Goal: Check status: Check status

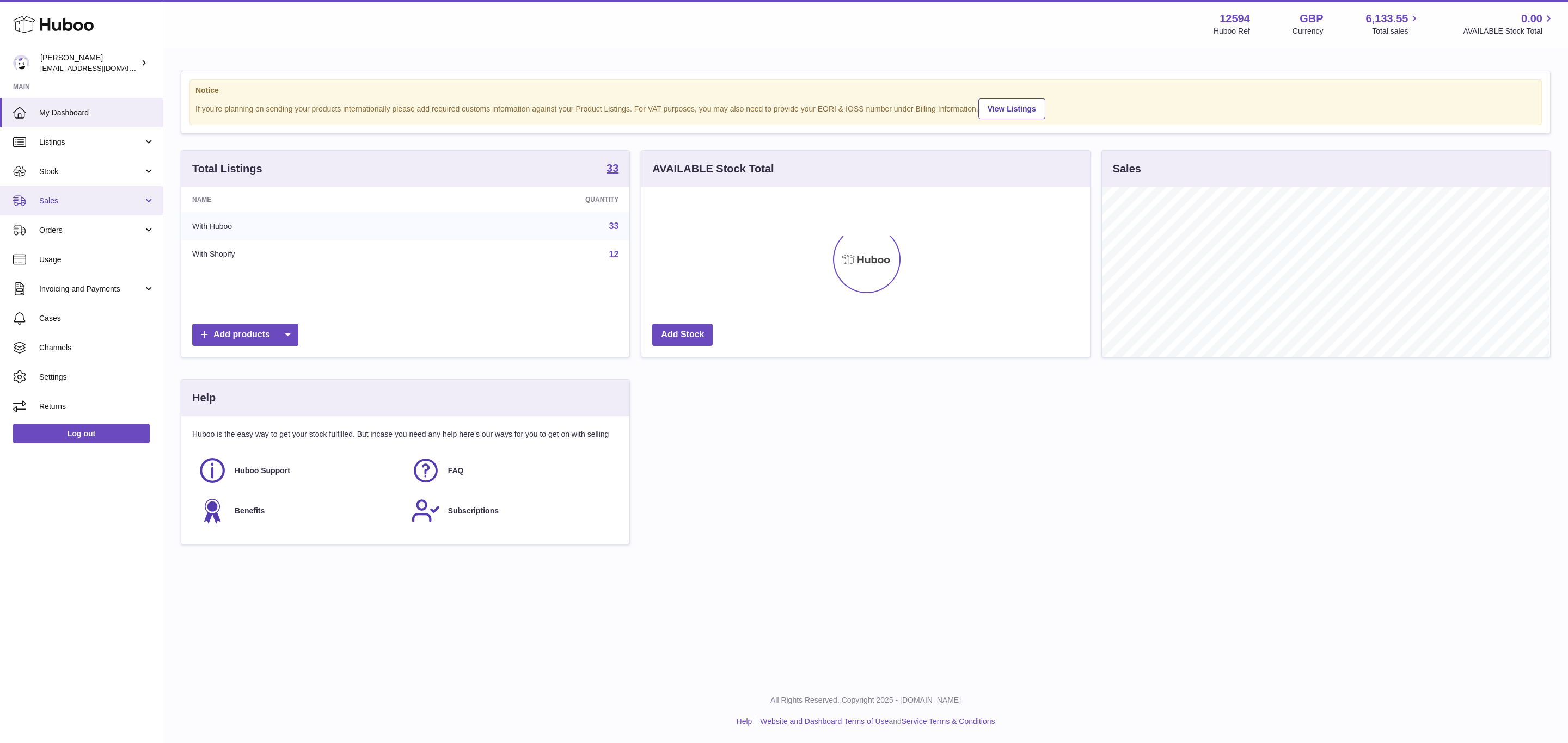
scroll to position [170, 448]
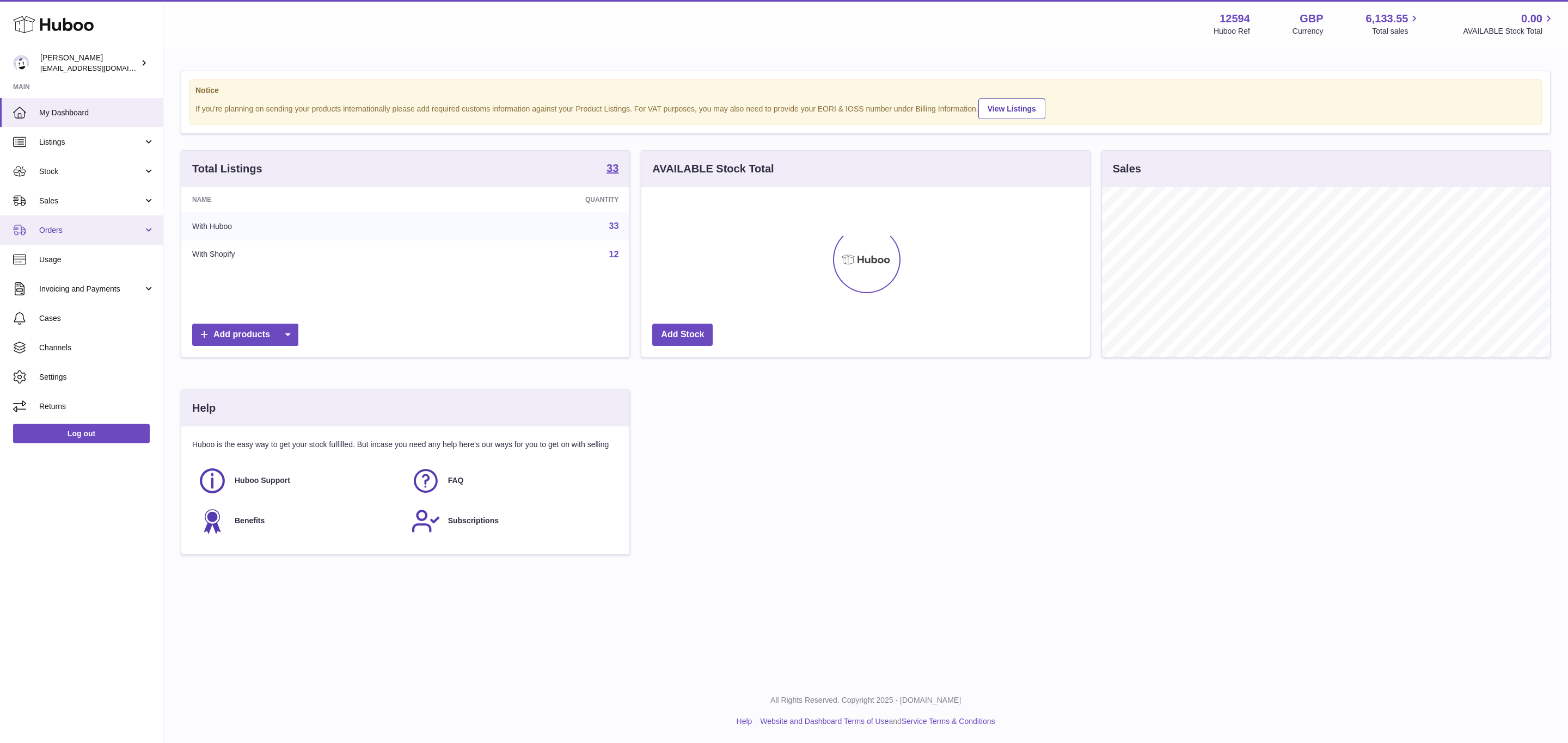
drag, startPoint x: 75, startPoint y: 225, endPoint x: 77, endPoint y: 239, distance: 14.1
click at [75, 225] on span "Orders" at bounding box center [91, 230] width 104 height 11
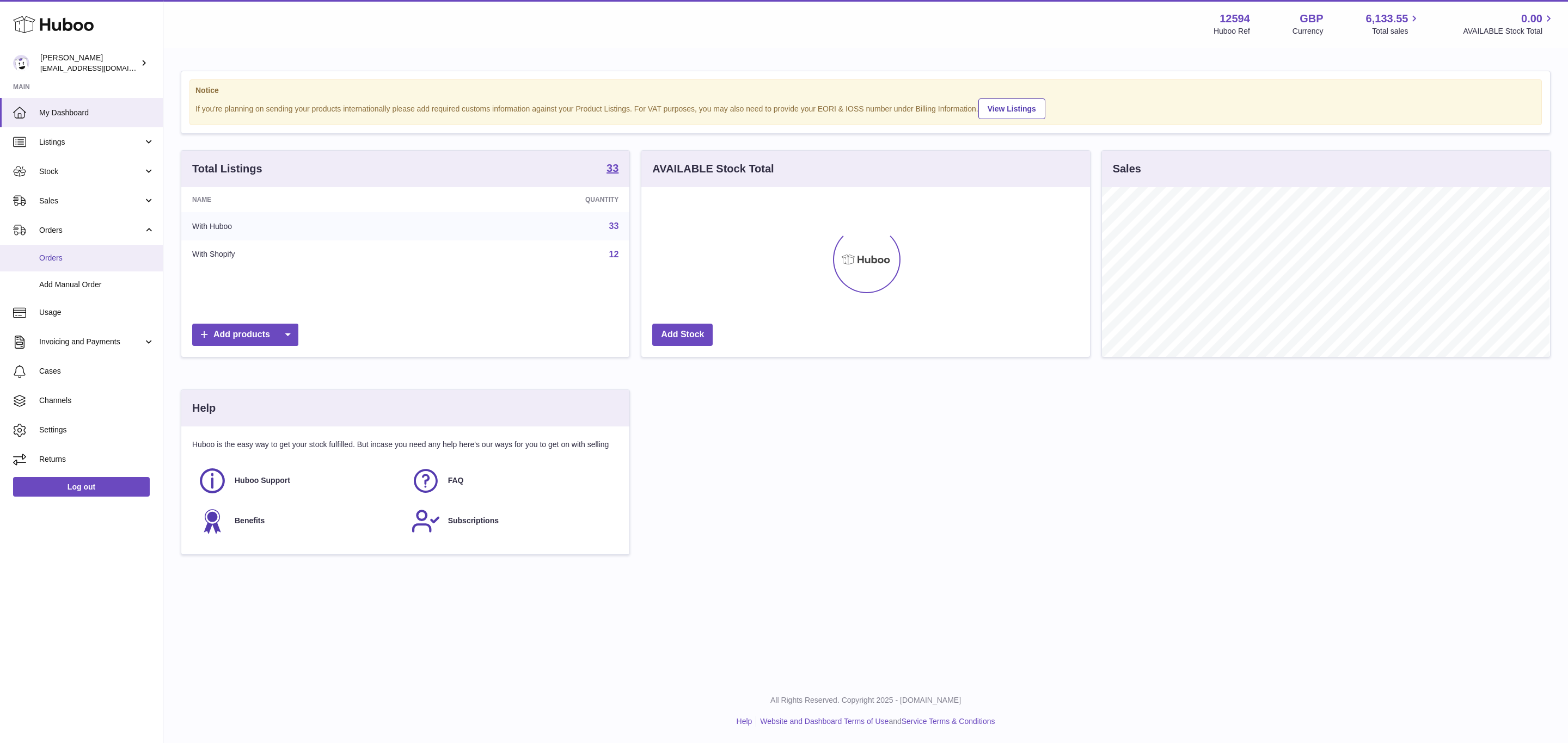
click at [84, 261] on span "Orders" at bounding box center [97, 258] width 115 height 11
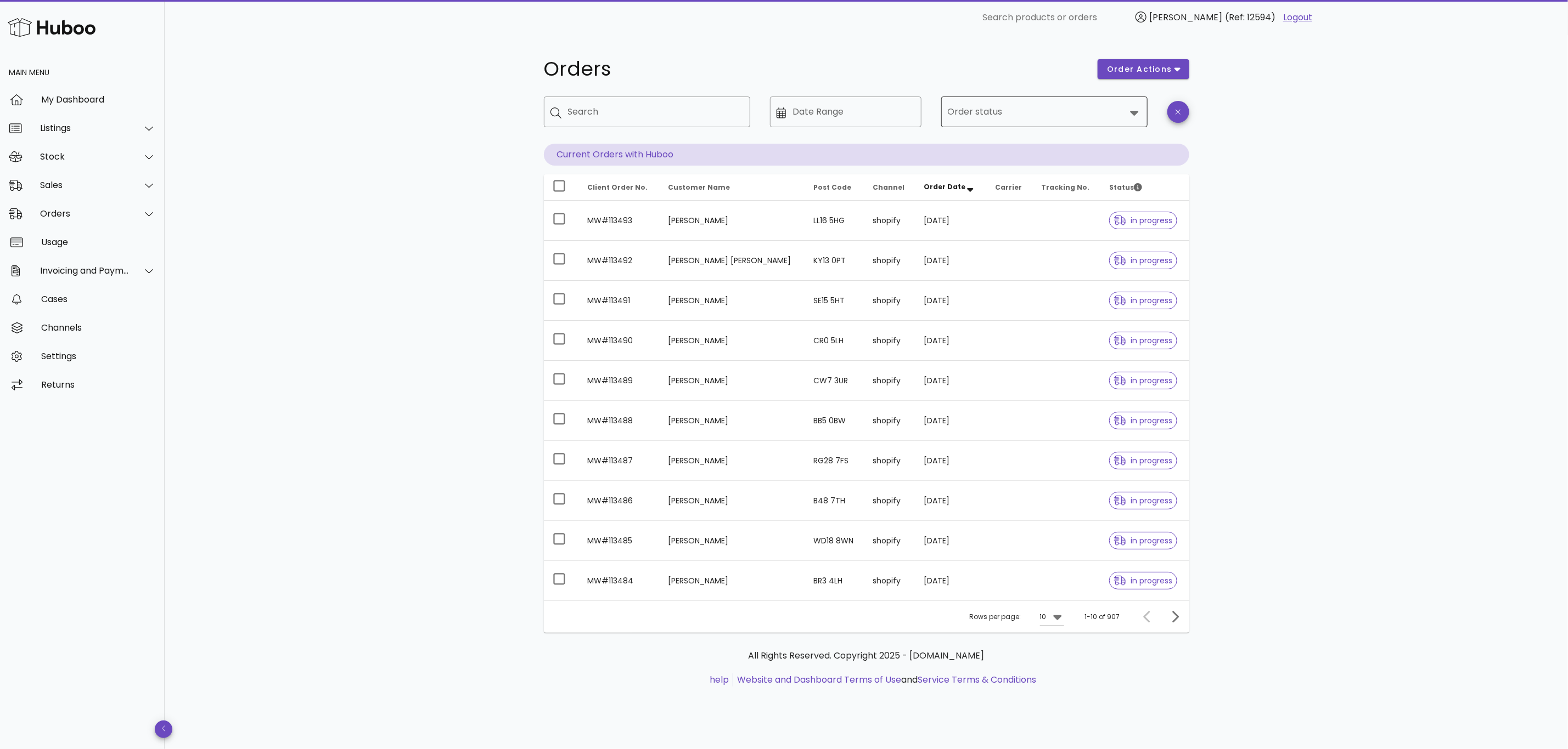
click at [985, 114] on input "Order status" at bounding box center [1036, 112] width 178 height 17
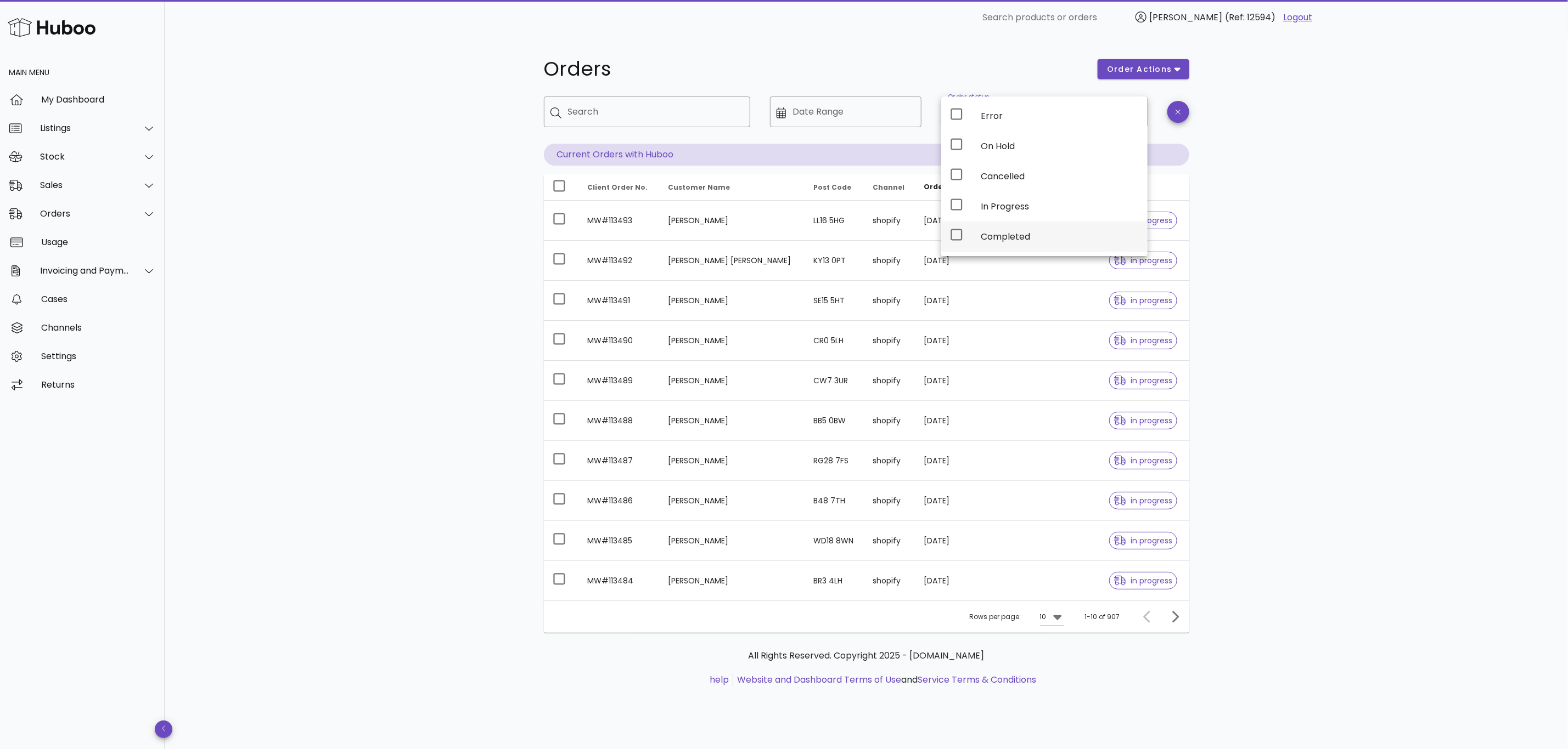
click at [995, 230] on div "Completed" at bounding box center [1059, 237] width 158 height 24
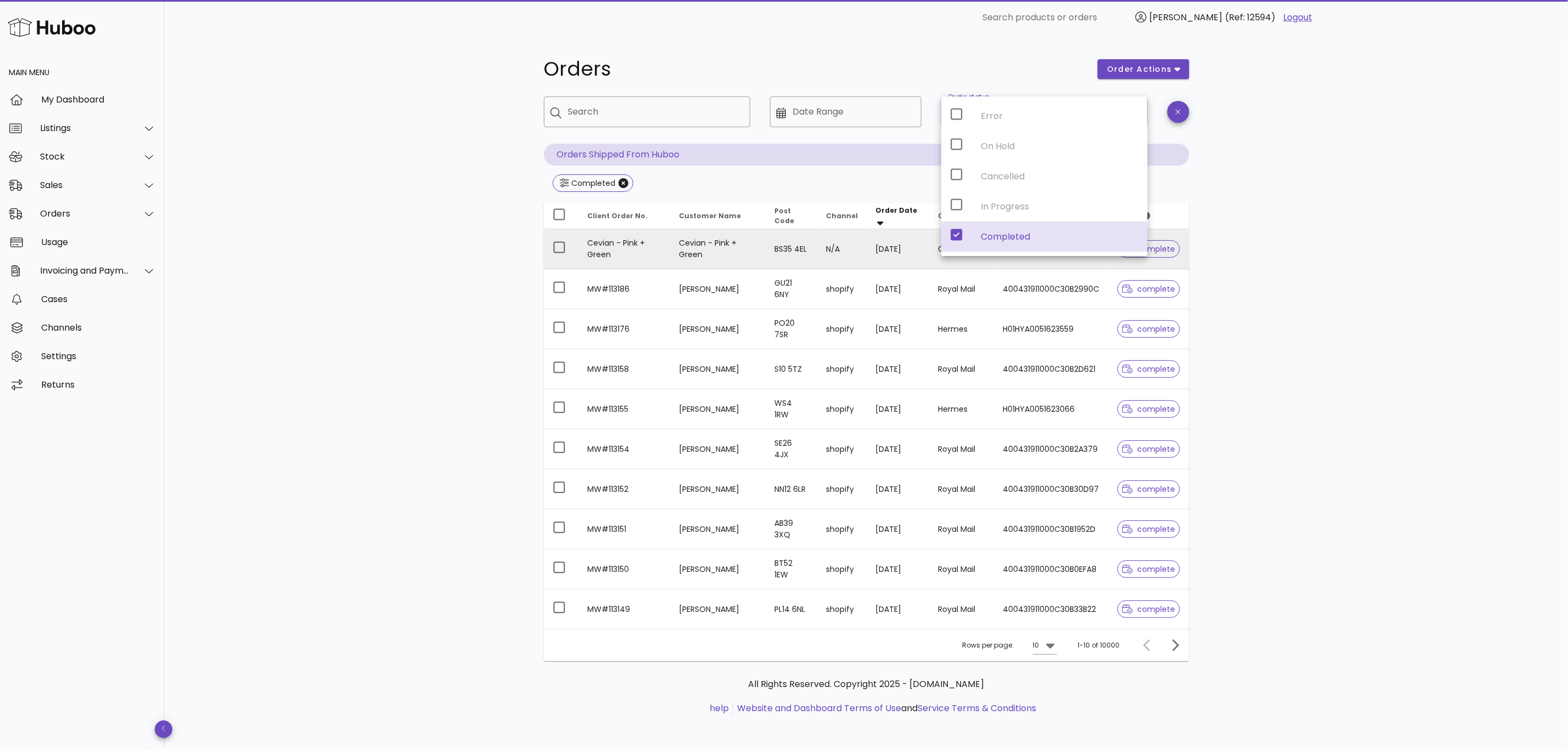
click at [730, 255] on td "Cevian - Pink + Green" at bounding box center [718, 249] width 95 height 40
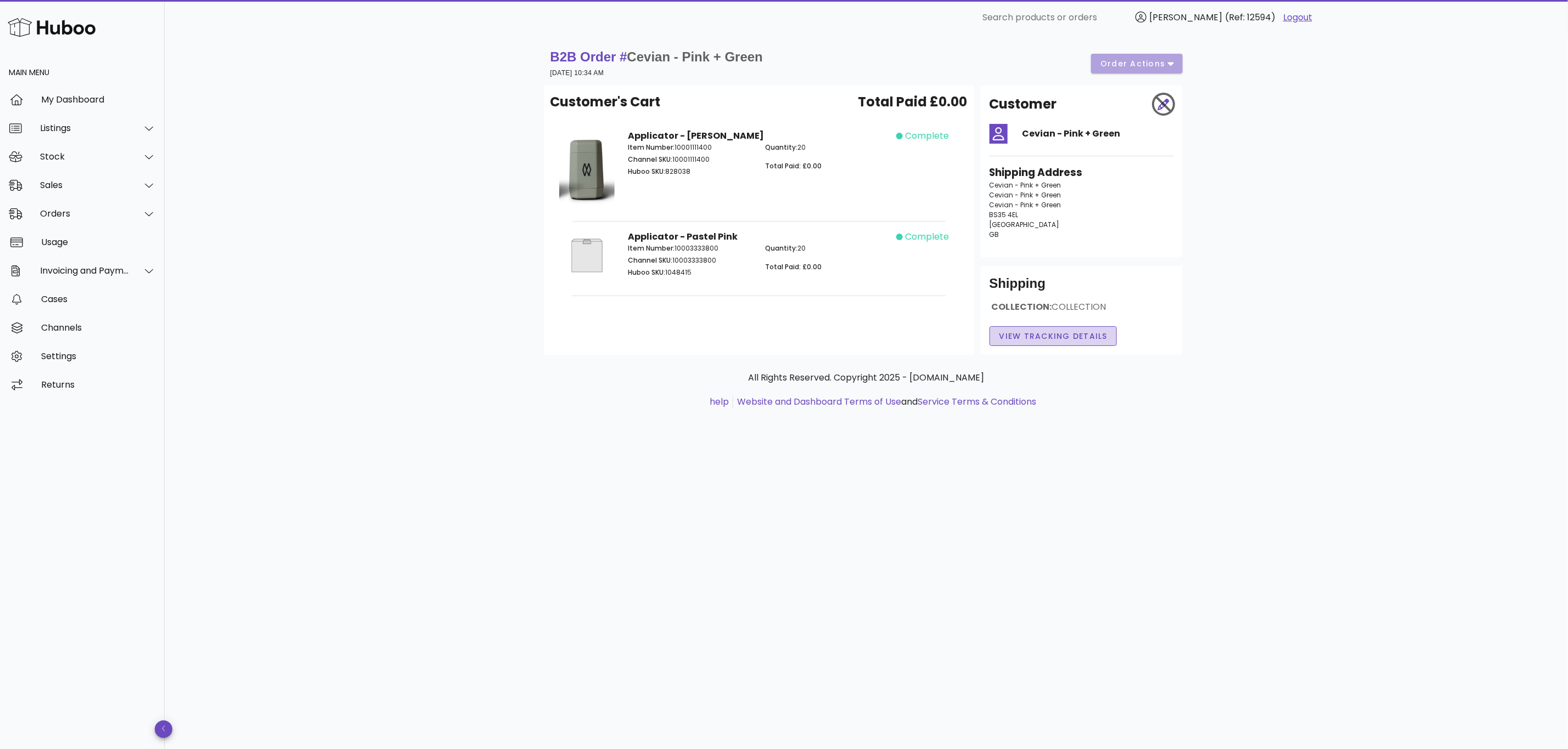
click at [1053, 338] on span "View Tracking details" at bounding box center [1053, 336] width 109 height 11
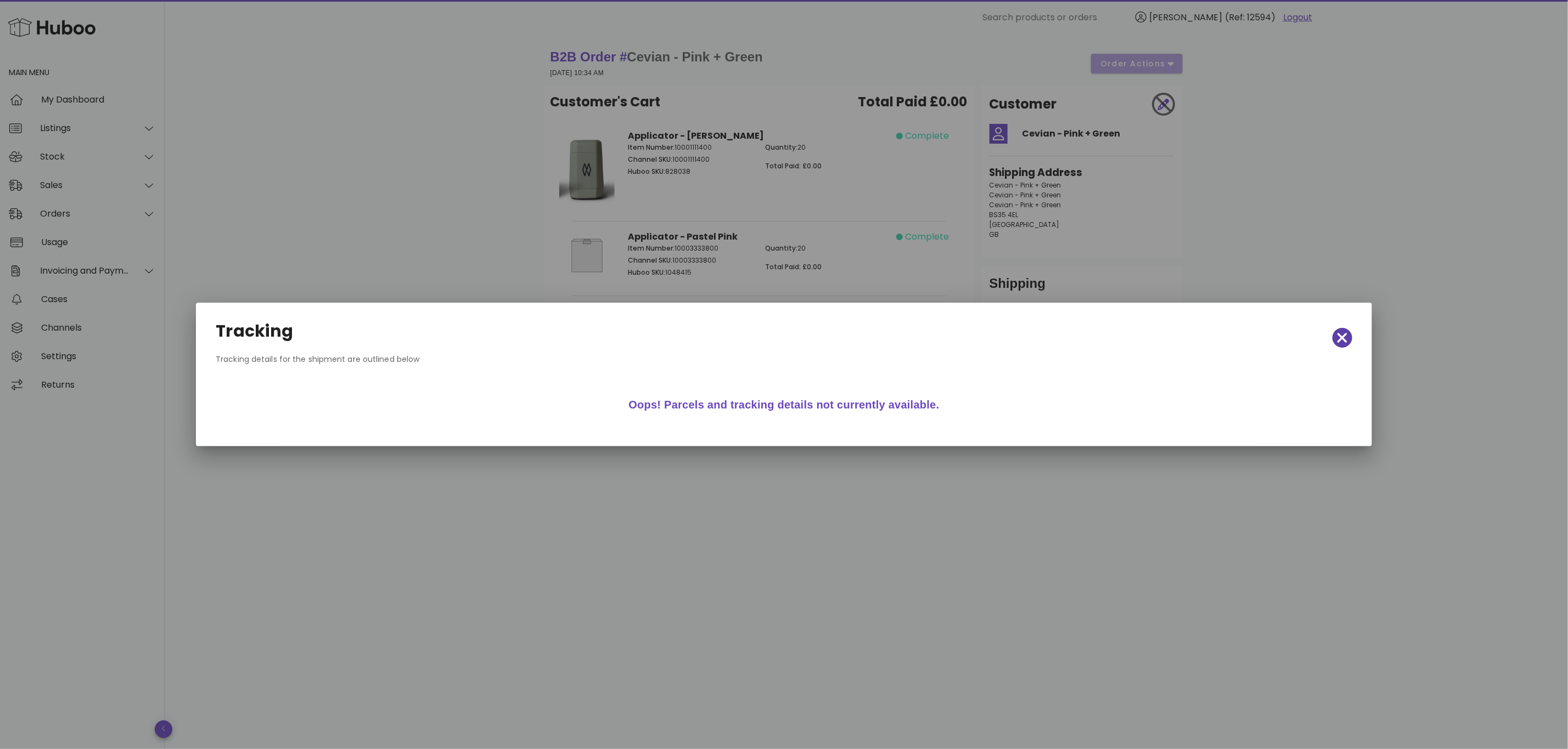
click at [1340, 333] on icon "button" at bounding box center [1342, 337] width 10 height 16
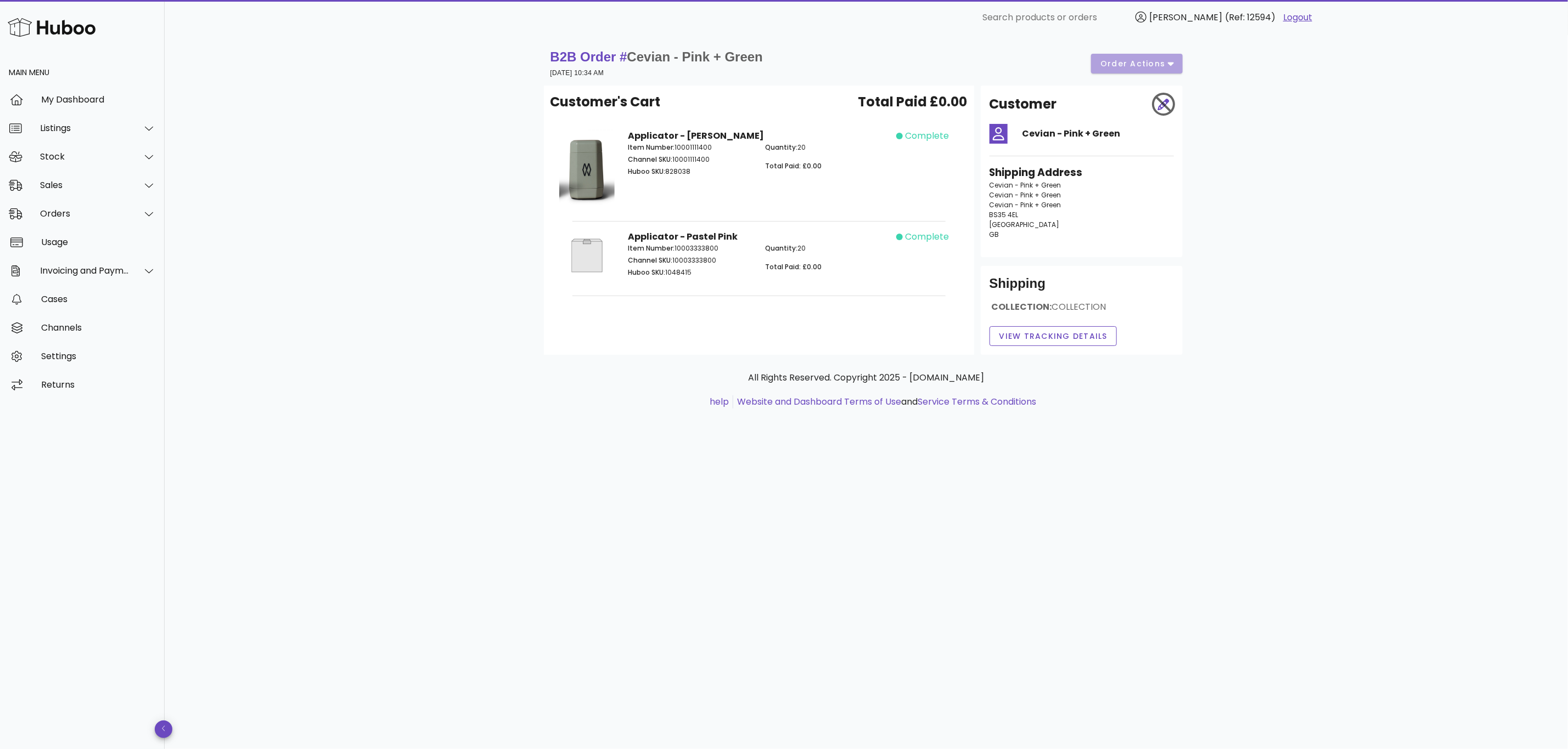
click at [1161, 104] on div at bounding box center [1164, 104] width 33 height 33
click at [53, 181] on div "Sales" at bounding box center [84, 185] width 89 height 11
click at [61, 213] on div "Sales" at bounding box center [97, 212] width 116 height 11
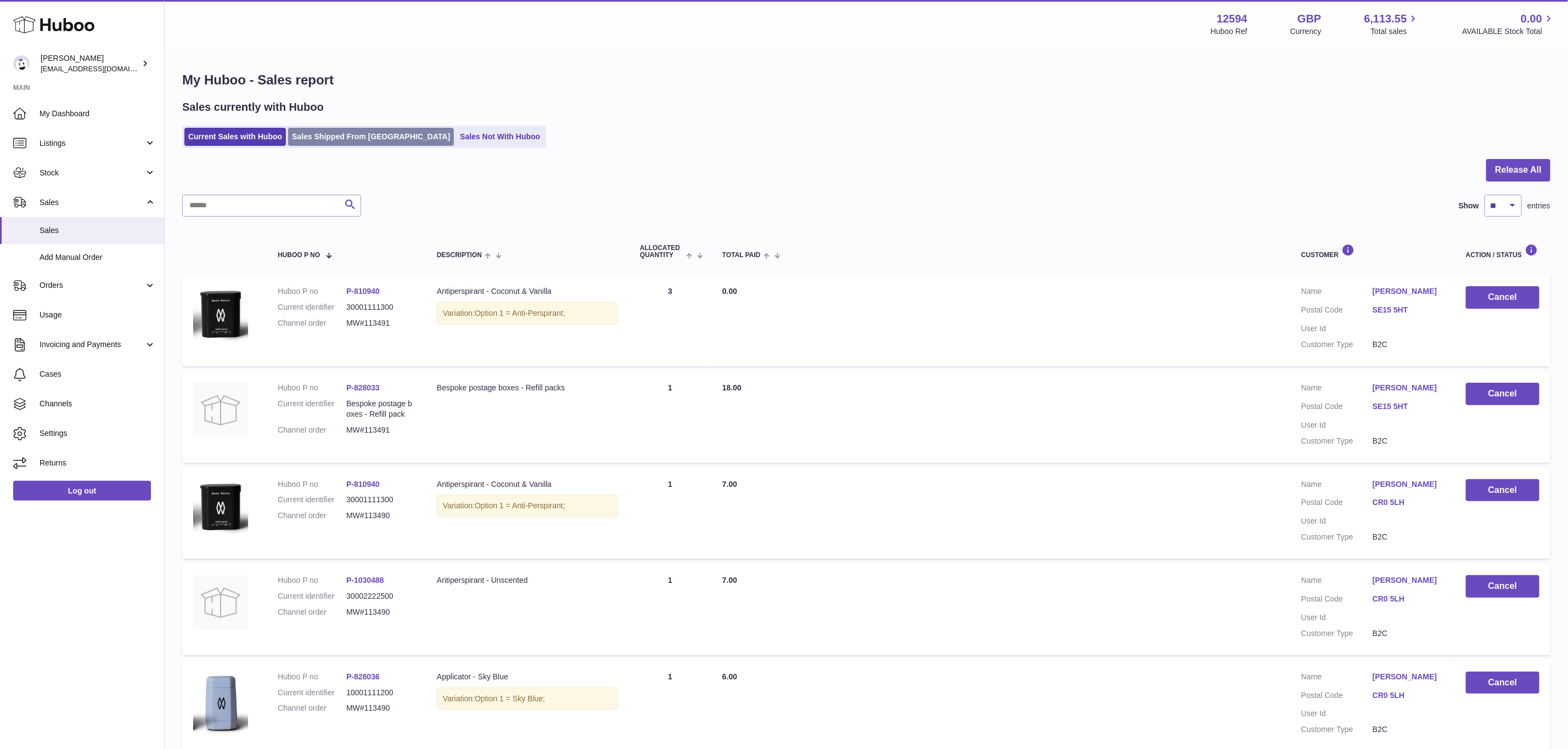
click at [363, 138] on link "Sales Shipped From [GEOGRAPHIC_DATA]" at bounding box center [371, 137] width 166 height 18
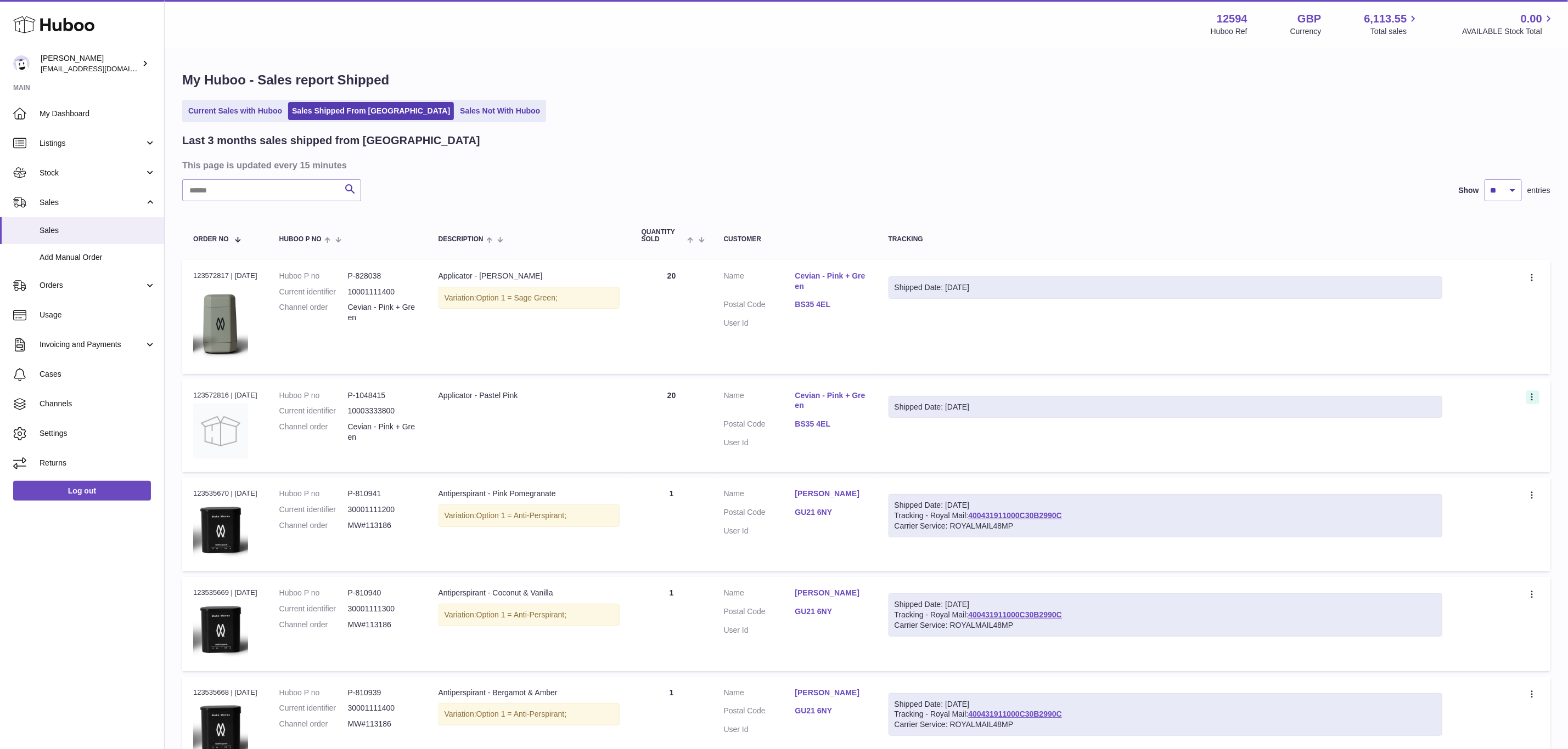
click at [1532, 394] on icon at bounding box center [1532, 397] width 2 height 7
click at [555, 412] on td "Description Applicator - Pastel Pink" at bounding box center [528, 426] width 203 height 93
click at [703, 96] on div "My Huboo - Sales report Shipped Current Sales with Huboo Sales Shipped From Hub…" at bounding box center [866, 691] width 1403 height 1284
click at [781, 122] on div "Current Sales with Huboo Sales Shipped From Huboo Sales Not With Huboo" at bounding box center [866, 111] width 1368 height 22
